Goal: Task Accomplishment & Management: Complete application form

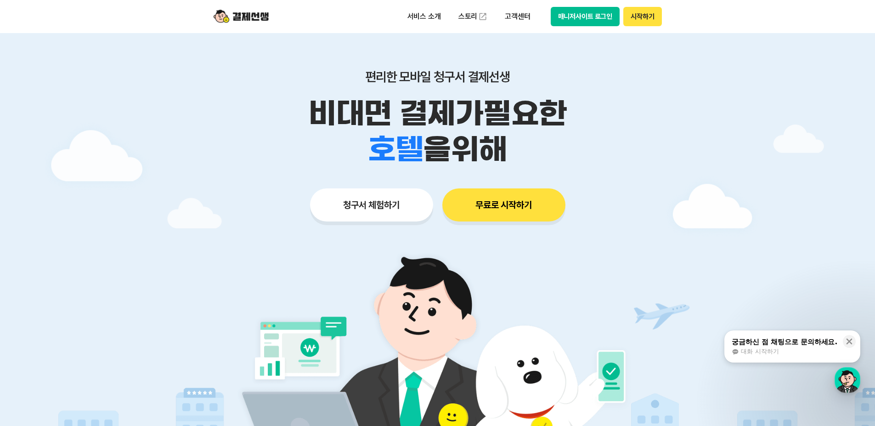
scroll to position [46, 0]
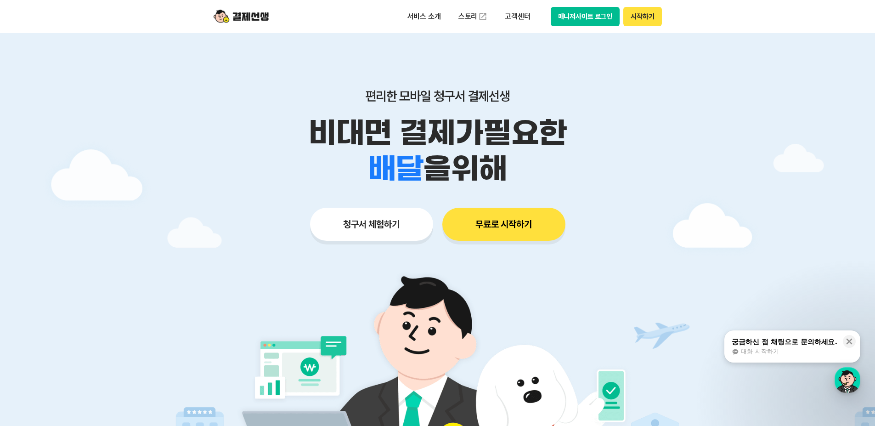
click at [497, 224] on button "무료로 시작하기" at bounding box center [503, 224] width 123 height 33
click at [379, 232] on button "청구서 체험하기" at bounding box center [371, 224] width 123 height 33
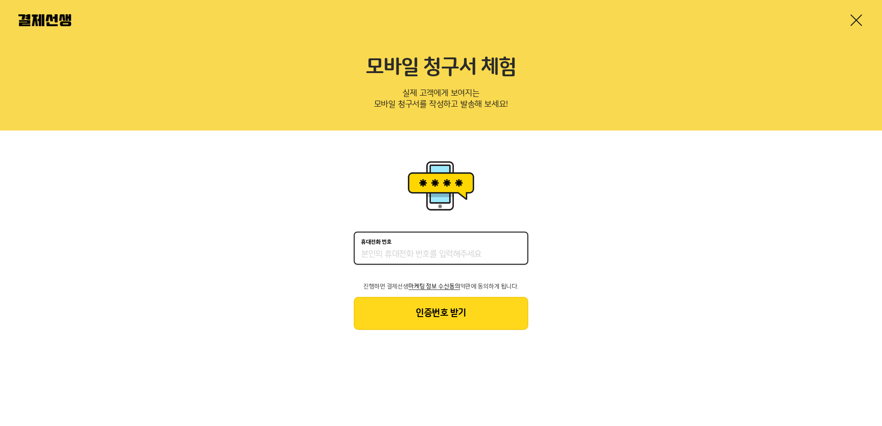
click at [379, 254] on input "휴대전화 번호" at bounding box center [441, 254] width 160 height 11
type input "01089824837"
click at [434, 313] on button "인증번호 받기" at bounding box center [441, 313] width 175 height 33
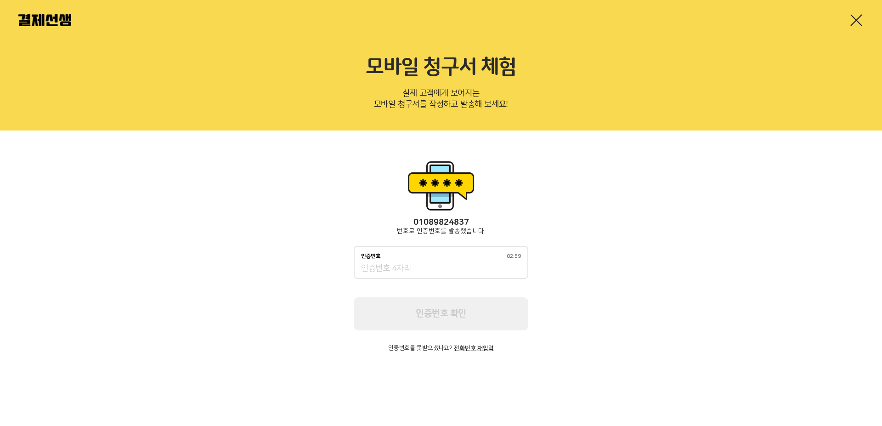
click at [387, 268] on input "인증번호 02:59" at bounding box center [441, 268] width 160 height 11
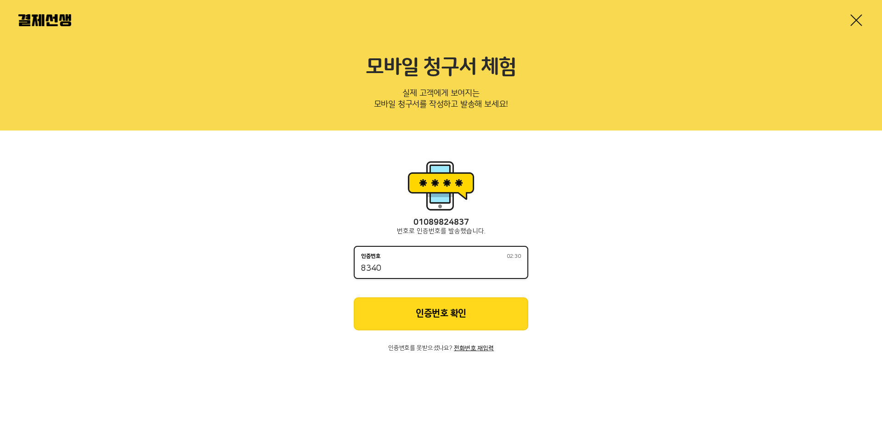
type input "8340"
click at [451, 314] on button "인증번호 확인" at bounding box center [441, 313] width 175 height 33
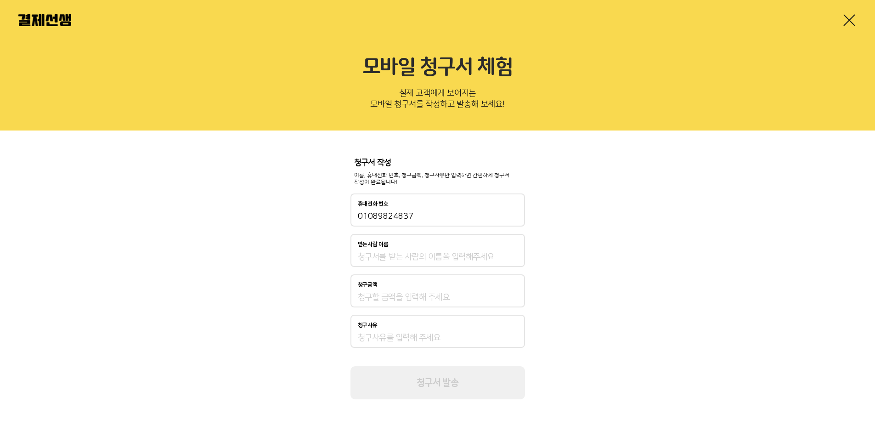
click at [391, 259] on input "받는사람 이름" at bounding box center [438, 256] width 160 height 11
type input "맹주경"
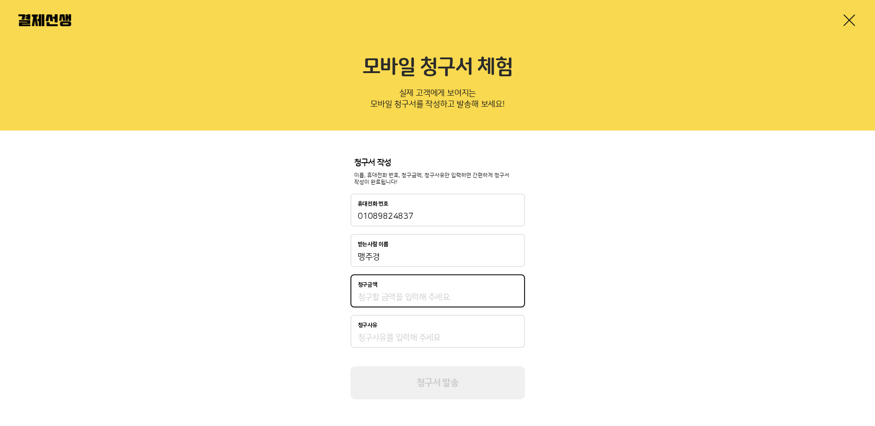
click at [391, 296] on input "청구금액" at bounding box center [438, 297] width 160 height 11
type input "0"
type input "1,000"
click at [416, 332] on div "청구사유" at bounding box center [438, 331] width 175 height 33
click at [408, 339] on input "청구사유" at bounding box center [438, 337] width 160 height 11
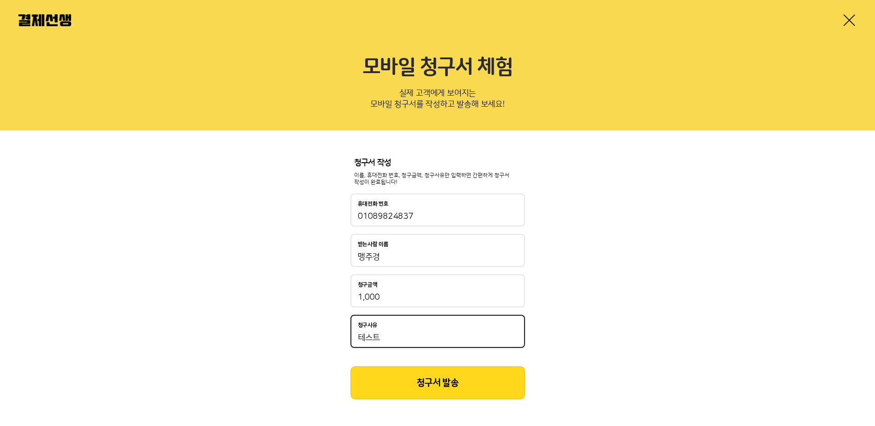
type input "테스트"
click at [457, 381] on button "청구서 발송" at bounding box center [438, 382] width 175 height 33
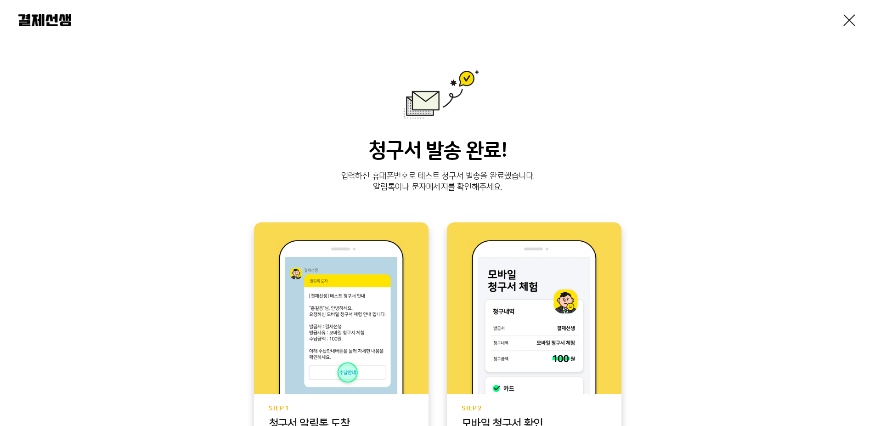
click at [847, 22] on link at bounding box center [849, 20] width 15 height 15
